Goal: Complete application form

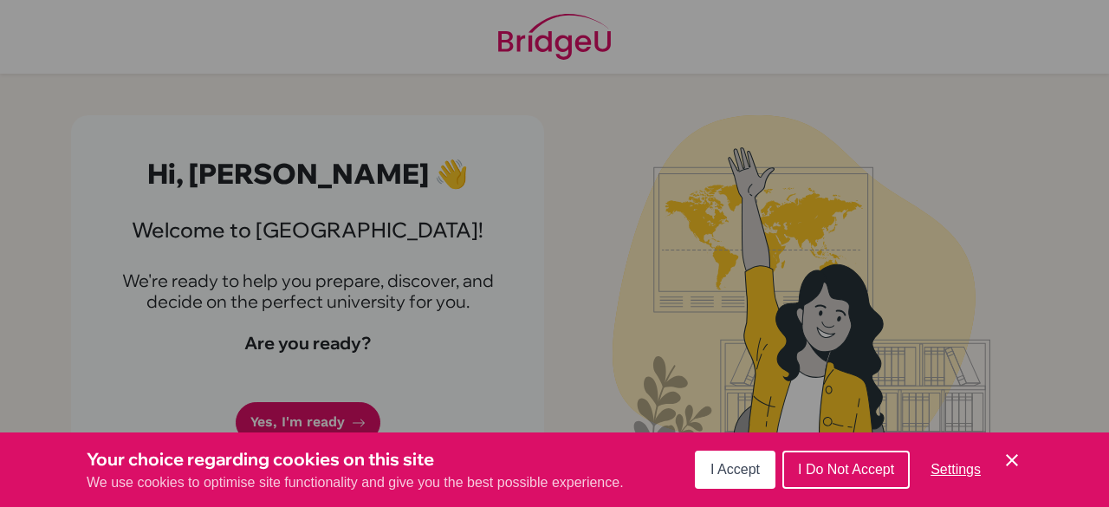
click at [734, 479] on button "I Accept" at bounding box center [735, 470] width 81 height 38
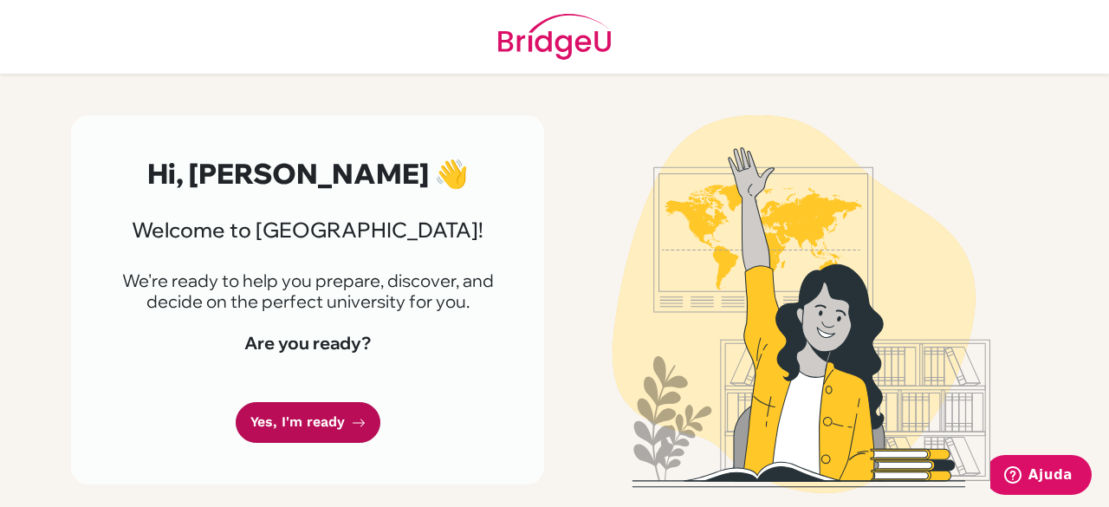
click at [326, 436] on link "Yes, I'm ready" at bounding box center [308, 422] width 145 height 41
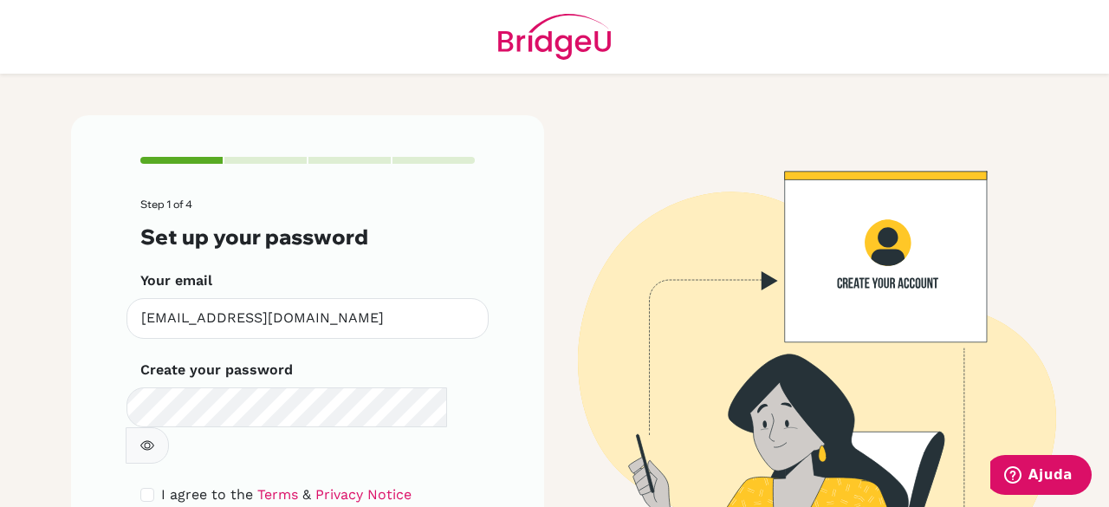
click at [154, 439] on icon "button" at bounding box center [147, 446] width 14 height 14
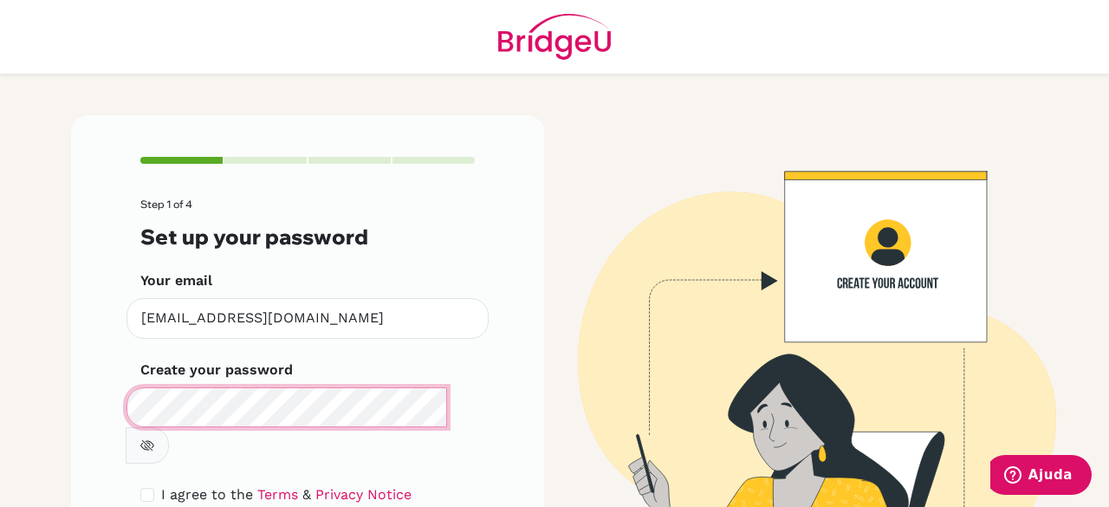
scroll to position [87, 0]
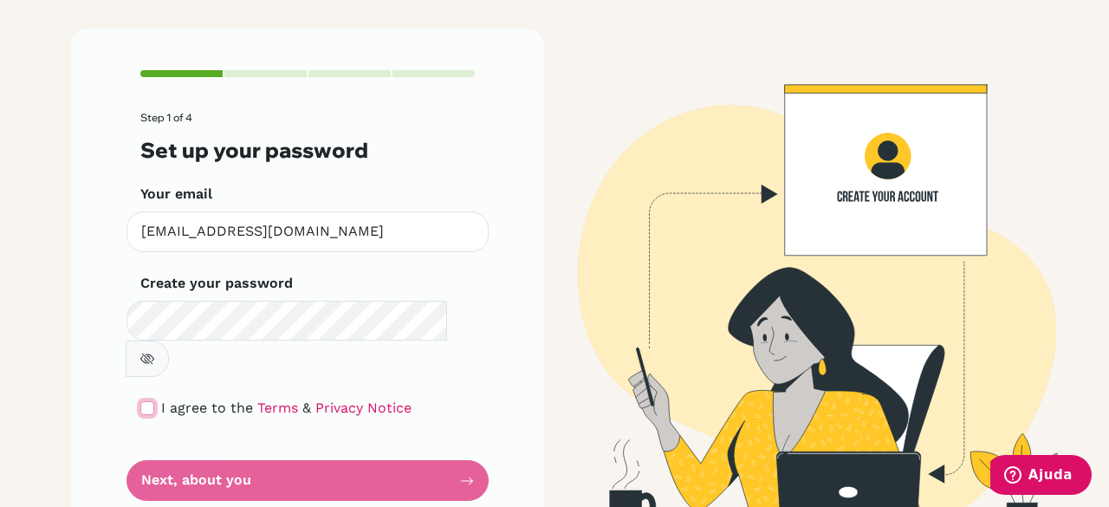
click at [141, 401] on input "checkbox" at bounding box center [147, 408] width 14 height 14
checkbox input "true"
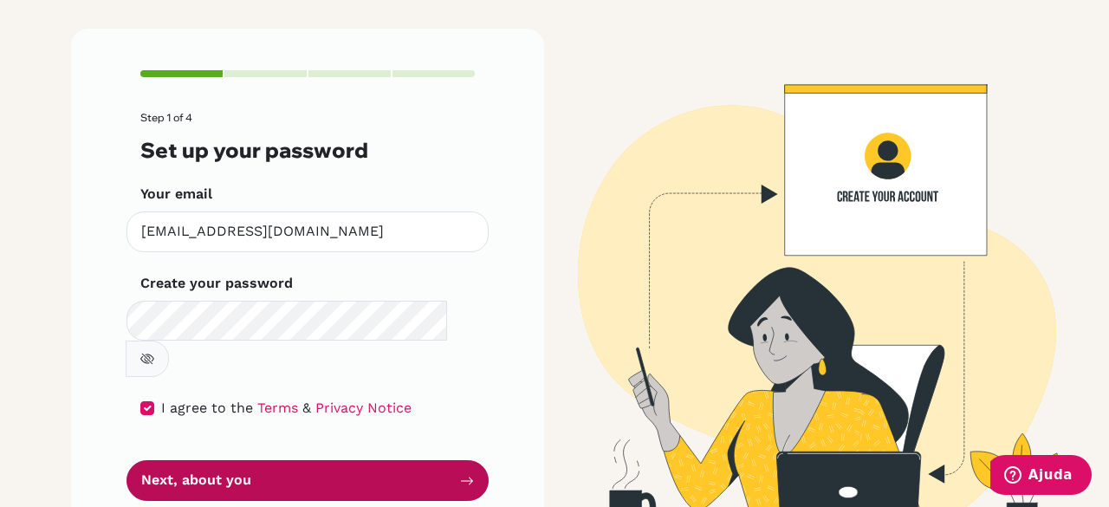
click at [165, 460] on button "Next, about you" at bounding box center [308, 480] width 362 height 41
click at [275, 460] on button "Next, about you" at bounding box center [308, 480] width 362 height 41
